Goal: Information Seeking & Learning: Learn about a topic

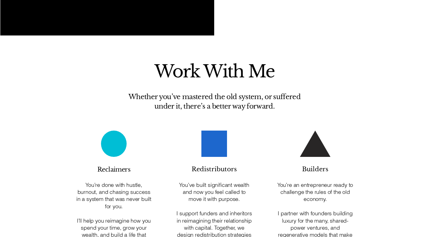
scroll to position [538, 0]
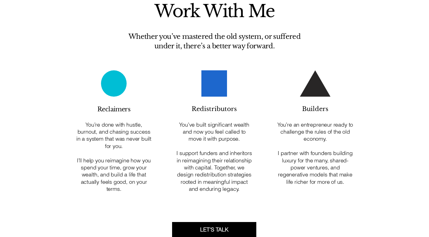
drag, startPoint x: 129, startPoint y: 189, endPoint x: 105, endPoint y: 159, distance: 38.3
click at [105, 159] on p "I’ll help you reimagine how you spend your time, grow your wealth, and build a …" at bounding box center [114, 170] width 76 height 43
copy p "reimagine how you spend your time, grow your wealth, and build a life that actu…"
drag, startPoint x: 243, startPoint y: 188, endPoint x: 210, endPoint y: 163, distance: 42.1
click at [210, 163] on p "I support funders and inheritors in reimagining their relationship with capital…" at bounding box center [214, 167] width 76 height 50
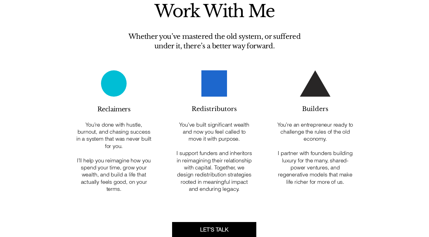
click at [221, 177] on p "I support funders and inheritors in reimagining their relationship with capital…" at bounding box center [214, 167] width 76 height 50
drag, startPoint x: 243, startPoint y: 190, endPoint x: 216, endPoint y: 166, distance: 36.2
click at [216, 166] on p "I support funders and inheritors in reimagining their relationship with capital…" at bounding box center [214, 167] width 76 height 50
click at [323, 162] on p "I partner with founders building luxury for the many, shared-power ventures, an…" at bounding box center [315, 163] width 76 height 43
drag, startPoint x: 351, startPoint y: 182, endPoint x: 279, endPoint y: 161, distance: 75.0
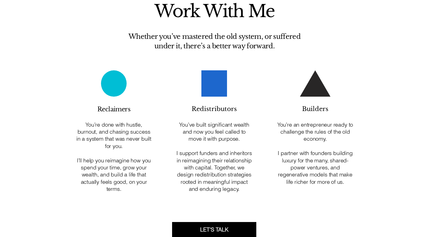
click at [279, 161] on p "I partner with founders building luxury for the many, shared-power ventures, an…" at bounding box center [315, 163] width 76 height 43
copy p "luxury for the many, shared-power ventures, and regenerative models that make l…"
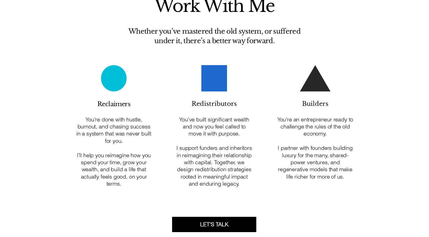
drag, startPoint x: 124, startPoint y: 182, endPoint x: 87, endPoint y: 119, distance: 72.7
click at [87, 119] on div "You’re done with hustle, burnout, and chasing success in a system that was neve…" at bounding box center [114, 151] width 76 height 71
copy div "You’re done with hustle, burnout, and chasing success in a system that was neve…"
drag, startPoint x: 242, startPoint y: 182, endPoint x: 181, endPoint y: 119, distance: 88.3
click at [181, 119] on div "You’ve built significant wealth and now you feel called to move it with purpose…" at bounding box center [214, 151] width 76 height 71
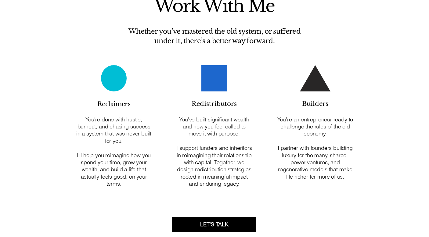
copy div "You’ve built significant wealth and now you feel called to move it with purpose…"
drag, startPoint x: 345, startPoint y: 178, endPoint x: 294, endPoint y: 118, distance: 78.8
click at [294, 118] on div "You’re an entrepreneur ready to challenge the rules of the old economy. I partn…" at bounding box center [315, 148] width 76 height 64
copy div "an entrepreneur ready to challenge the rules of the old economy. I partner with…"
click at [273, 85] on div at bounding box center [316, 133] width 98 height 125
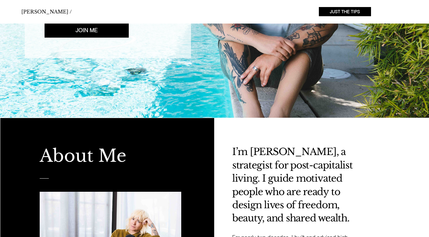
scroll to position [0, 0]
